Goal: Complete application form

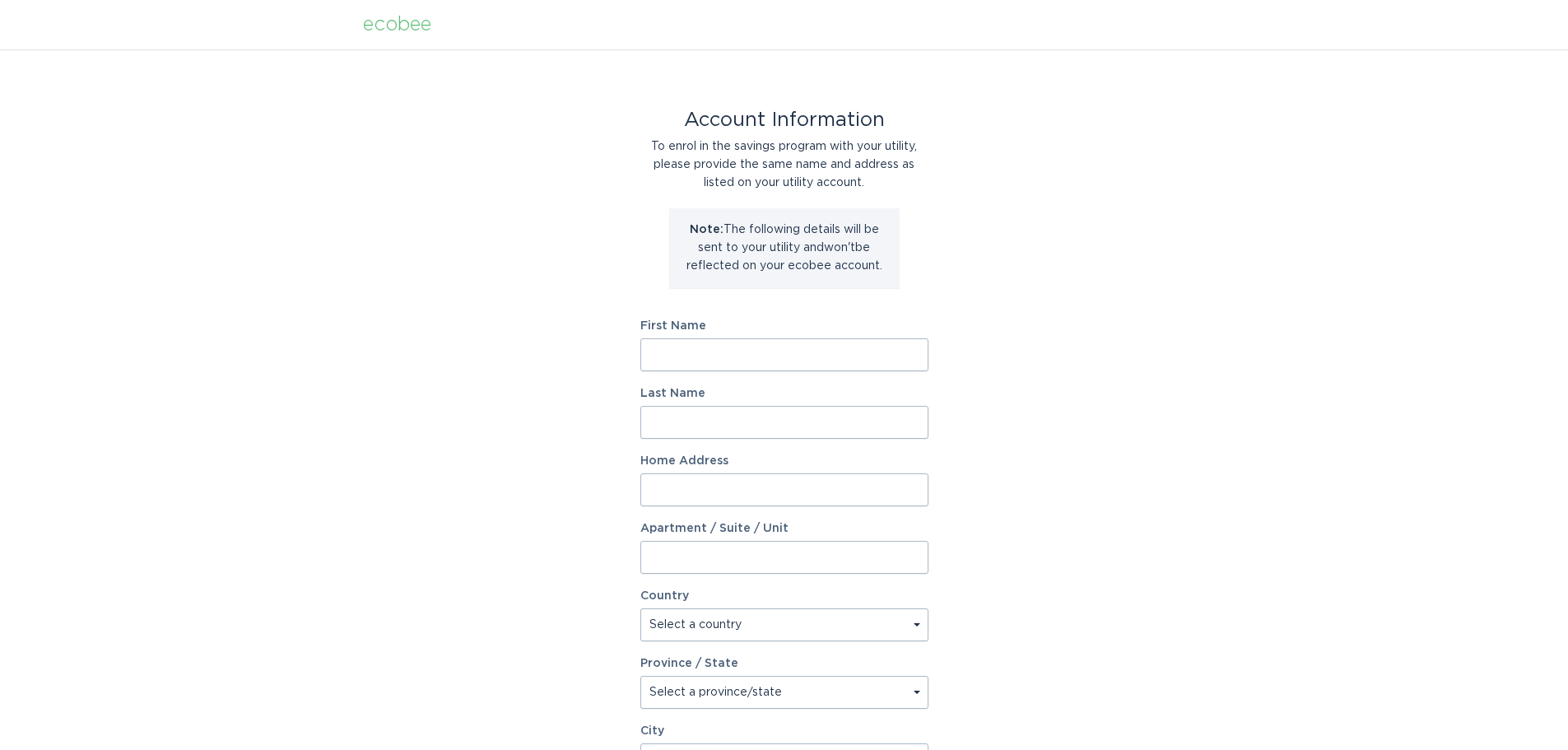
click at [736, 354] on input "First Name" at bounding box center [784, 355] width 288 height 33
type input "[PERSON_NAME]"
type input "[STREET_ADDRESS]"
select select "US"
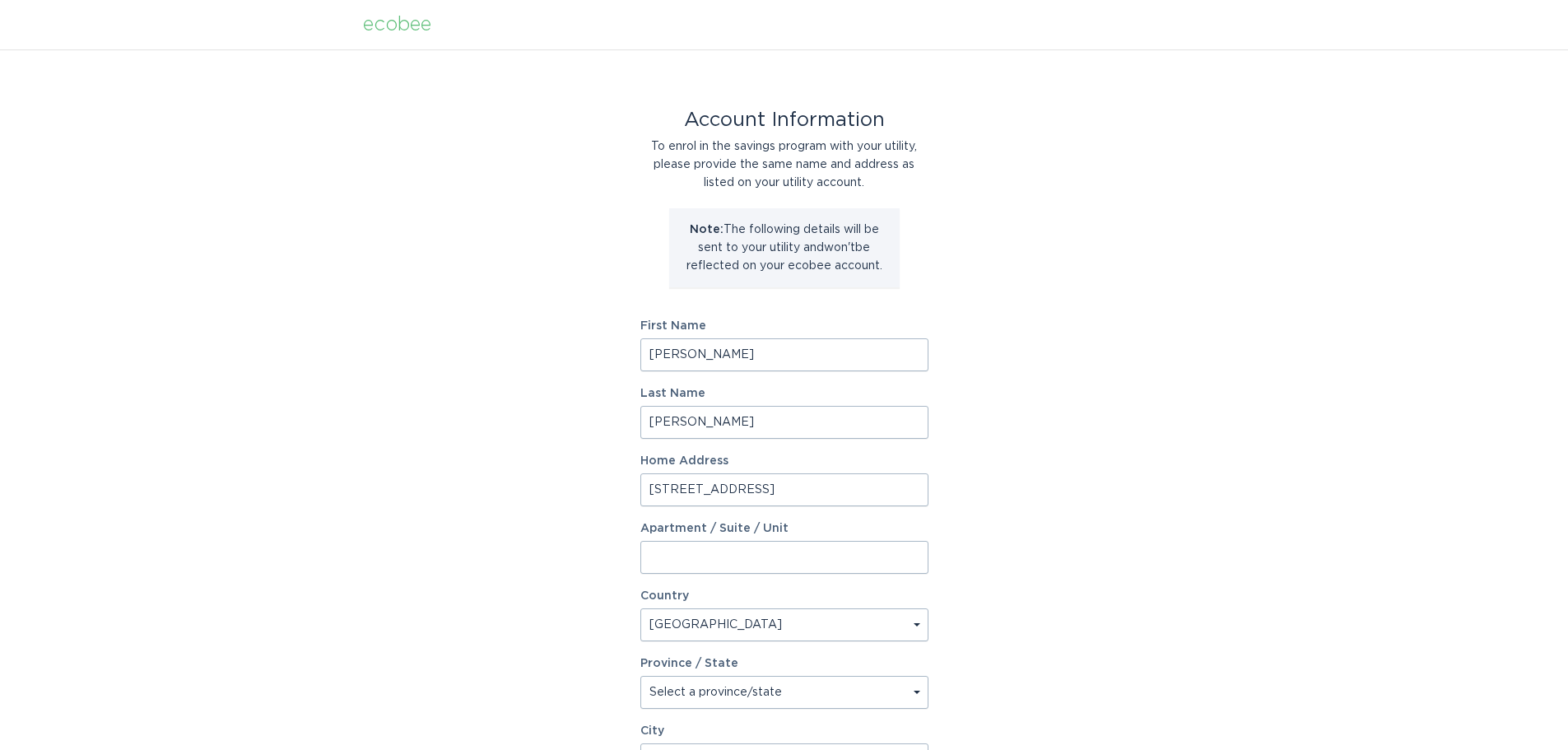
type input "South Elgin"
type input "60177"
select select "IL"
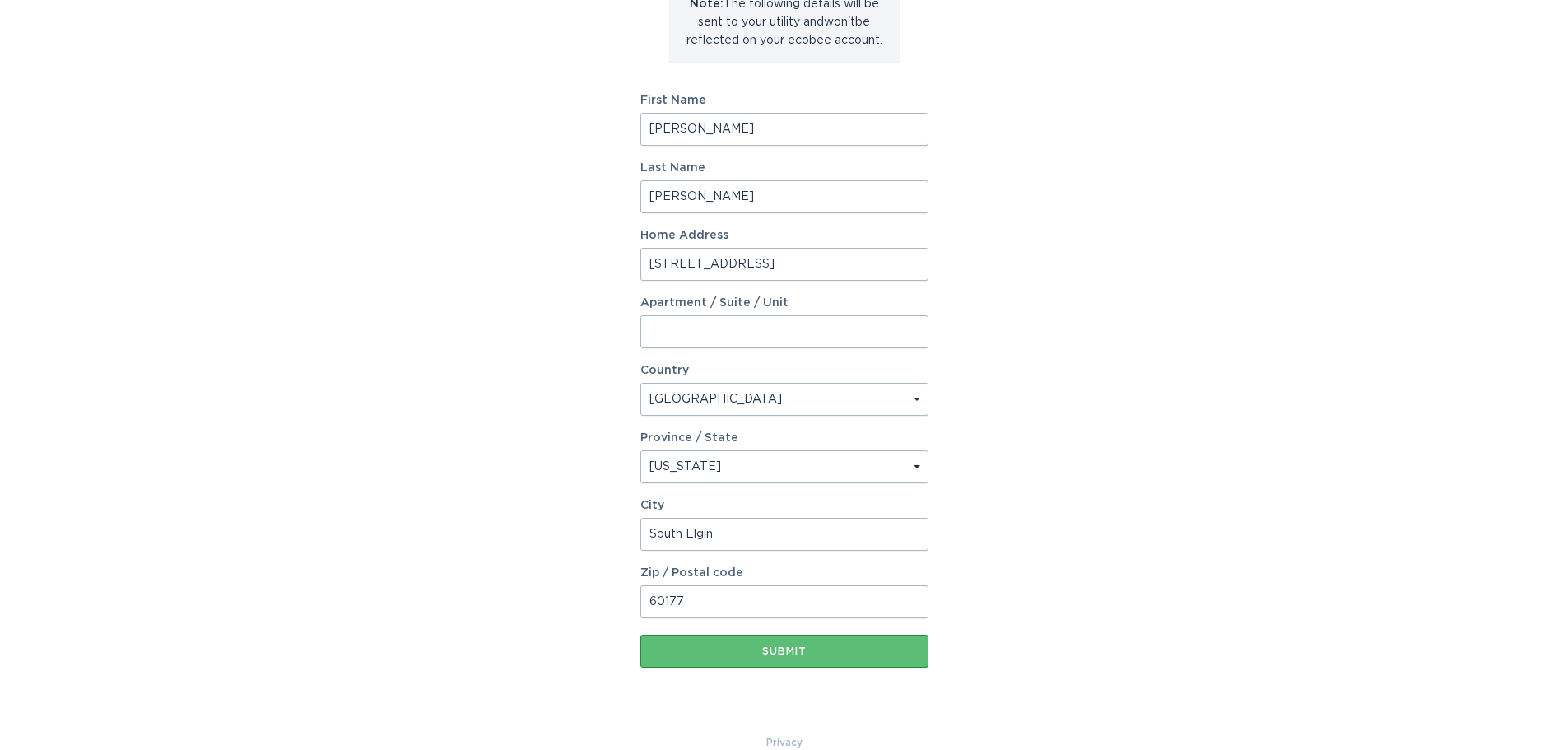
scroll to position [252, 0]
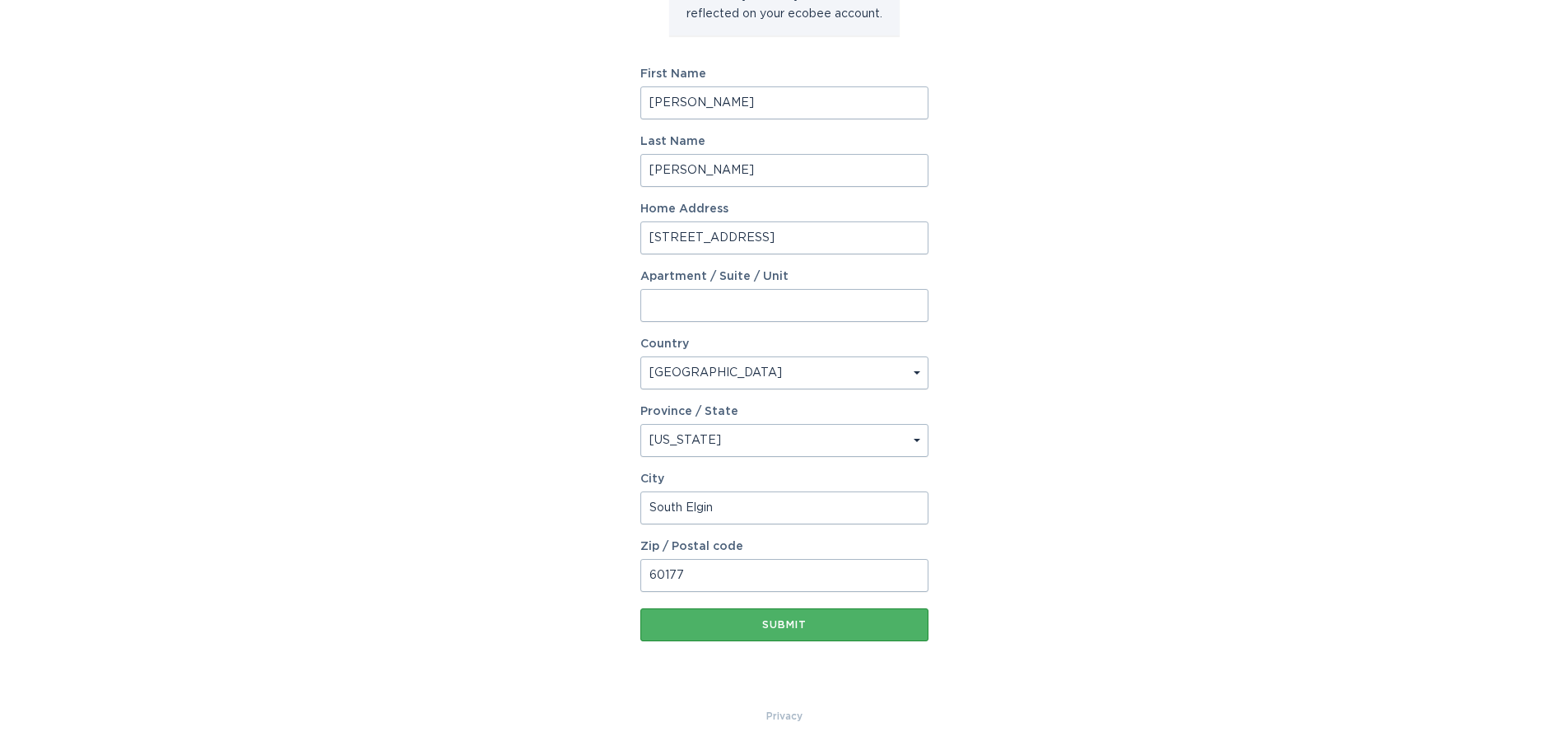
click at [795, 622] on div "Submit" at bounding box center [785, 625] width 272 height 10
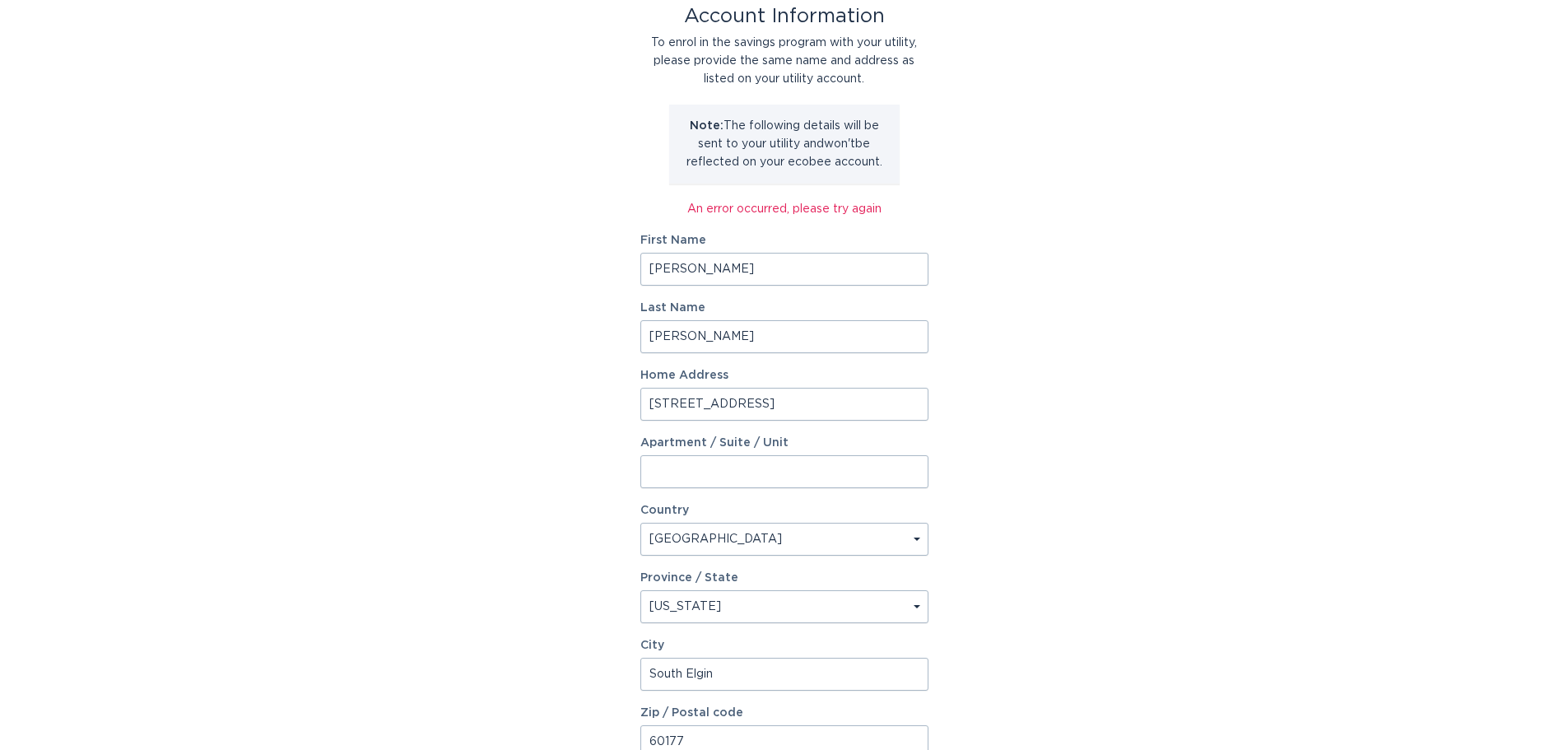
scroll to position [23, 0]
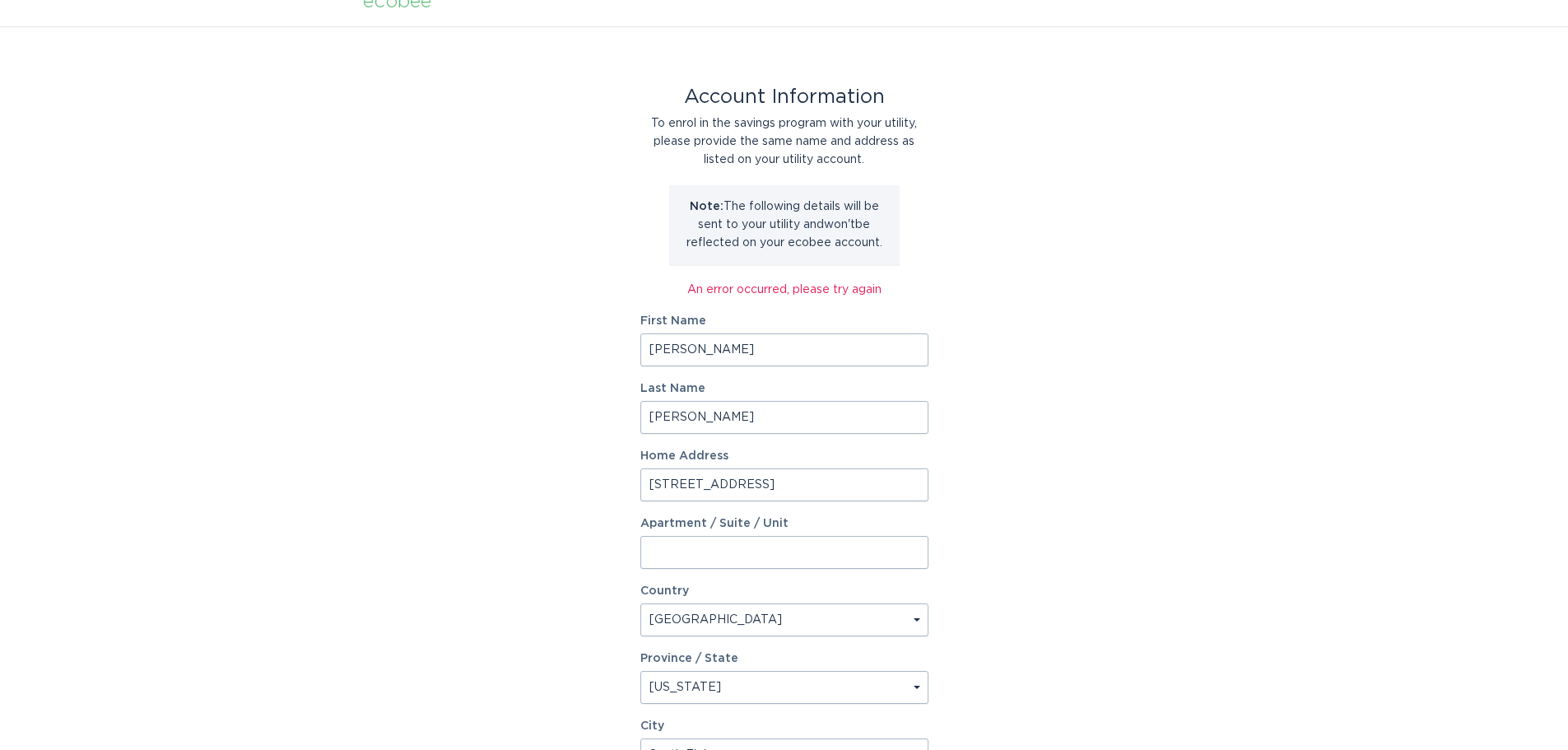
click at [690, 417] on input "[PERSON_NAME]" at bounding box center [784, 418] width 288 height 33
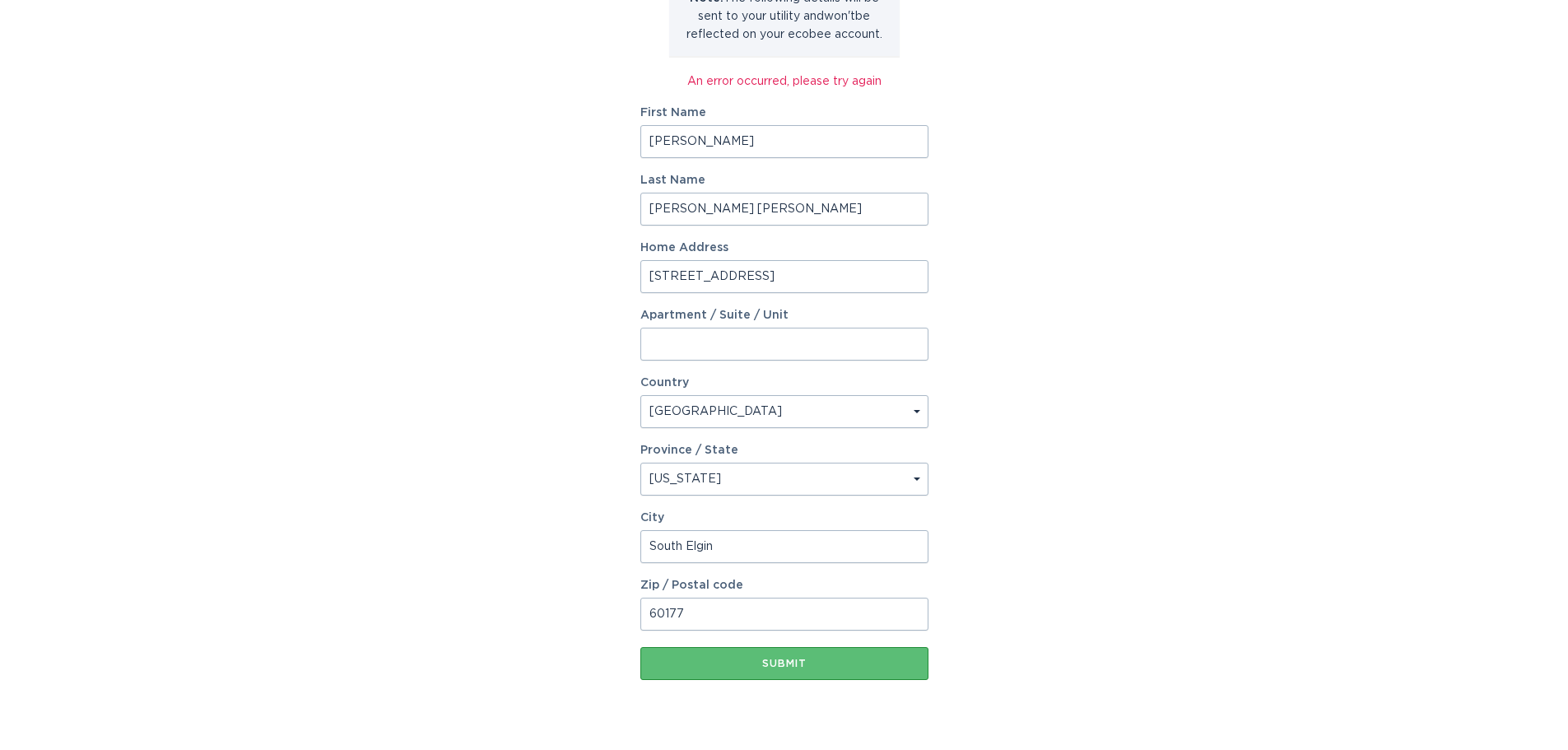
scroll to position [270, 0]
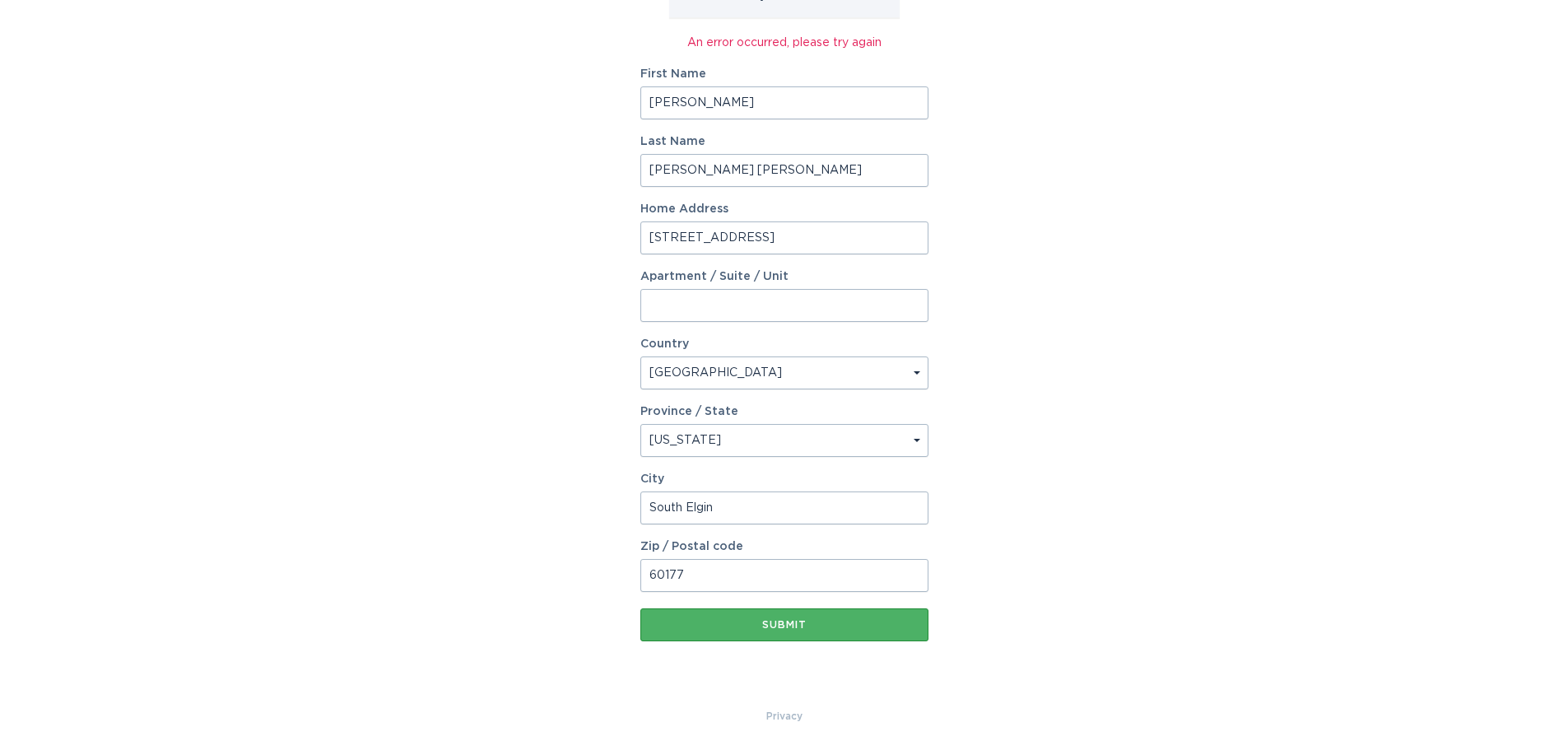
click at [810, 622] on div "Submit" at bounding box center [785, 625] width 272 height 10
click at [684, 172] on input "[PERSON_NAME] [PERSON_NAME]" at bounding box center [784, 170] width 288 height 33
click at [723, 164] on input "[PERSON_NAME]" at bounding box center [784, 170] width 288 height 33
type input "[PERSON_NAME]"
type input "[GEOGRAPHIC_DATA]"
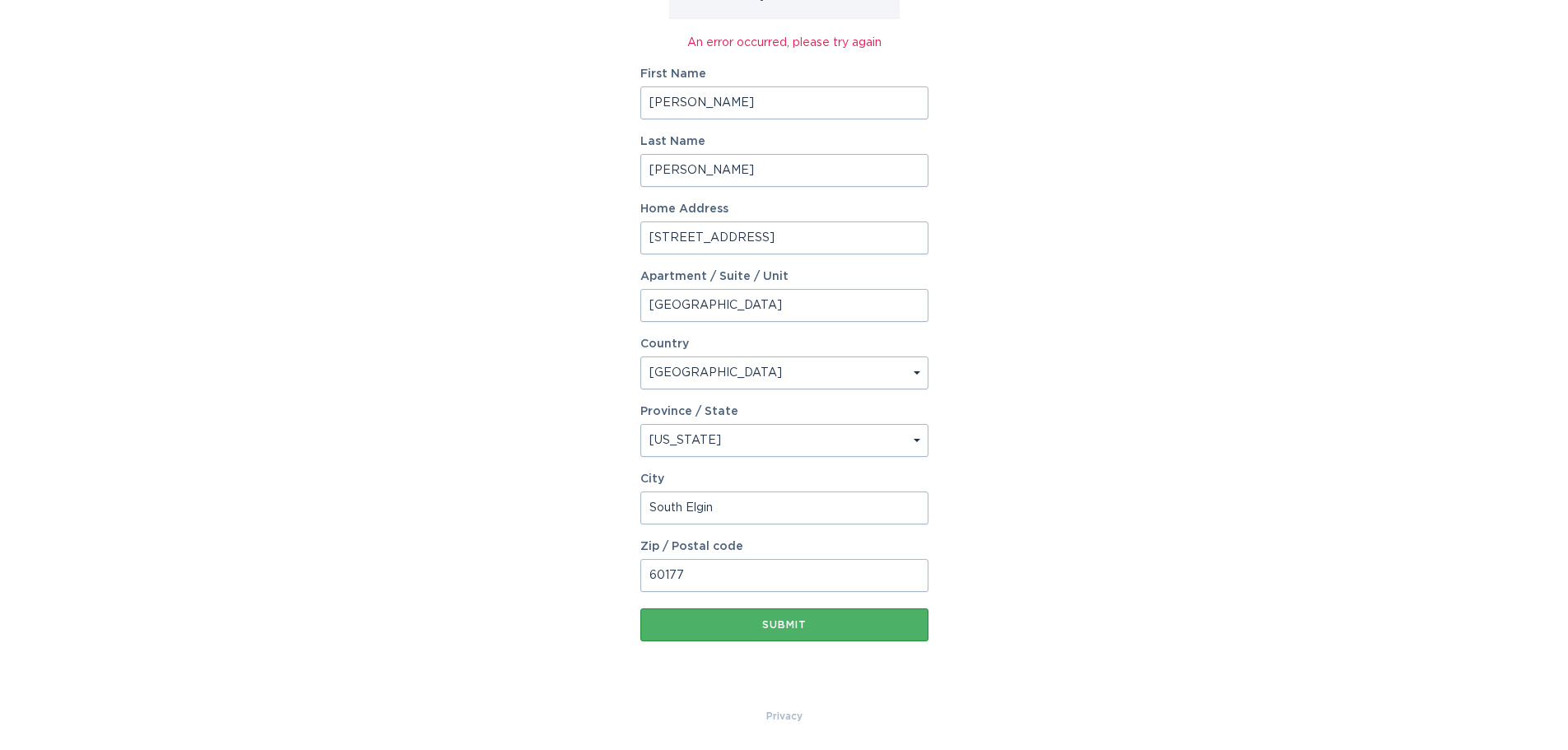
click at [791, 631] on button "Submit" at bounding box center [784, 625] width 288 height 33
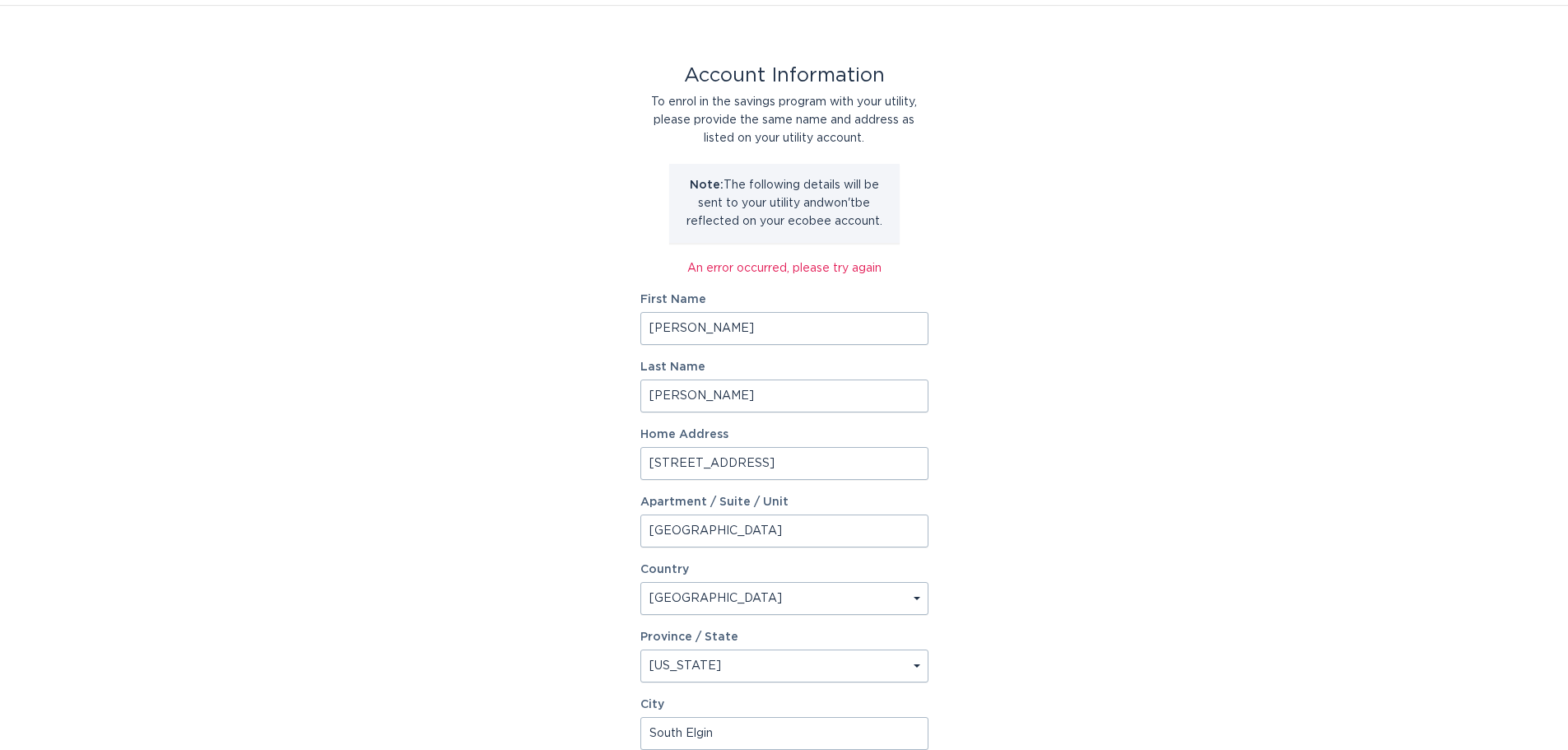
scroll to position [23, 0]
